Goal: Check status: Check status

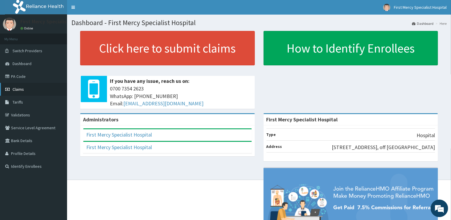
click at [21, 89] on span "Claims" at bounding box center [18, 89] width 11 height 5
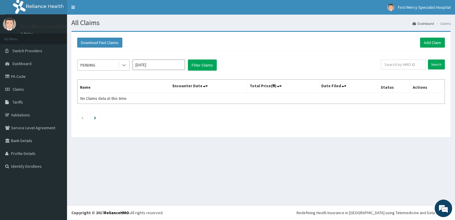
click at [124, 66] on icon at bounding box center [123, 65] width 3 height 2
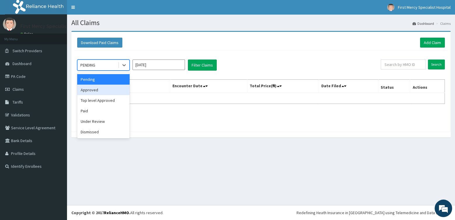
click at [101, 88] on div "Approved" at bounding box center [103, 89] width 52 height 10
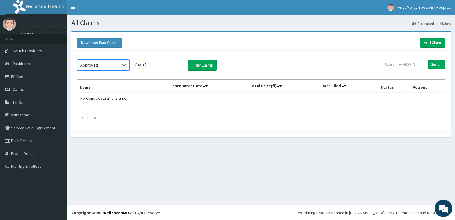
click at [175, 64] on input "[DATE]" at bounding box center [159, 64] width 52 height 10
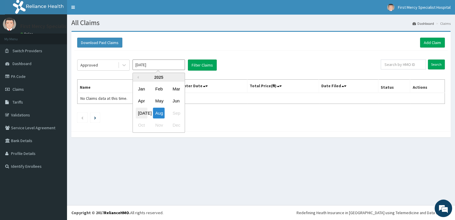
click at [142, 110] on div "[DATE]" at bounding box center [142, 112] width 12 height 11
type input "[DATE]"
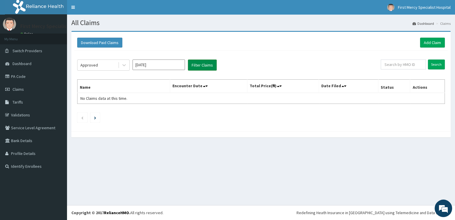
click at [201, 63] on button "Filter Claims" at bounding box center [202, 64] width 29 height 11
click at [198, 66] on button "Filter Claims" at bounding box center [202, 64] width 29 height 11
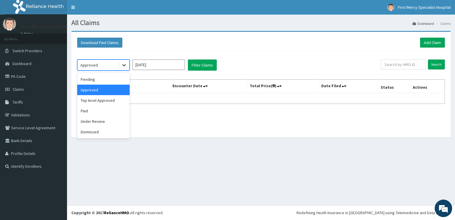
click at [124, 64] on icon at bounding box center [124, 65] width 6 height 6
click at [90, 109] on div "Paid" at bounding box center [103, 110] width 52 height 10
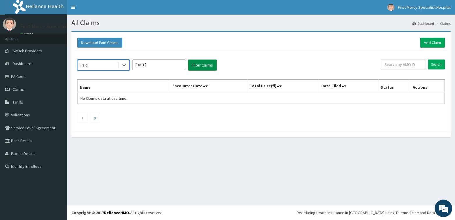
click at [196, 62] on button "Filter Claims" at bounding box center [202, 64] width 29 height 11
click at [205, 64] on button "Filter Claims" at bounding box center [202, 64] width 29 height 11
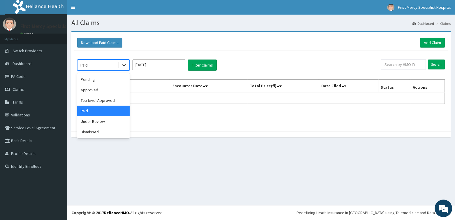
click at [124, 66] on icon at bounding box center [124, 65] width 6 height 6
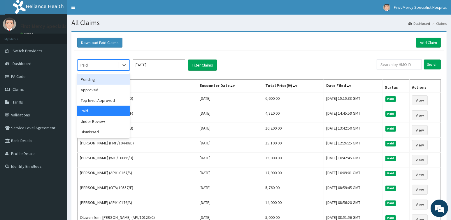
click at [260, 33] on div "Download Paid Claims Add Claim × Note you can only download claims within a max…" at bounding box center [258, 150] width 375 height 237
click at [124, 66] on icon at bounding box center [124, 65] width 6 height 6
click at [97, 98] on div "Top level Approved" at bounding box center [103, 100] width 52 height 10
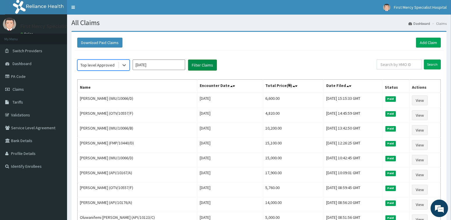
click at [199, 65] on button "Filter Claims" at bounding box center [202, 64] width 29 height 11
